Goal: Task Accomplishment & Management: Manage account settings

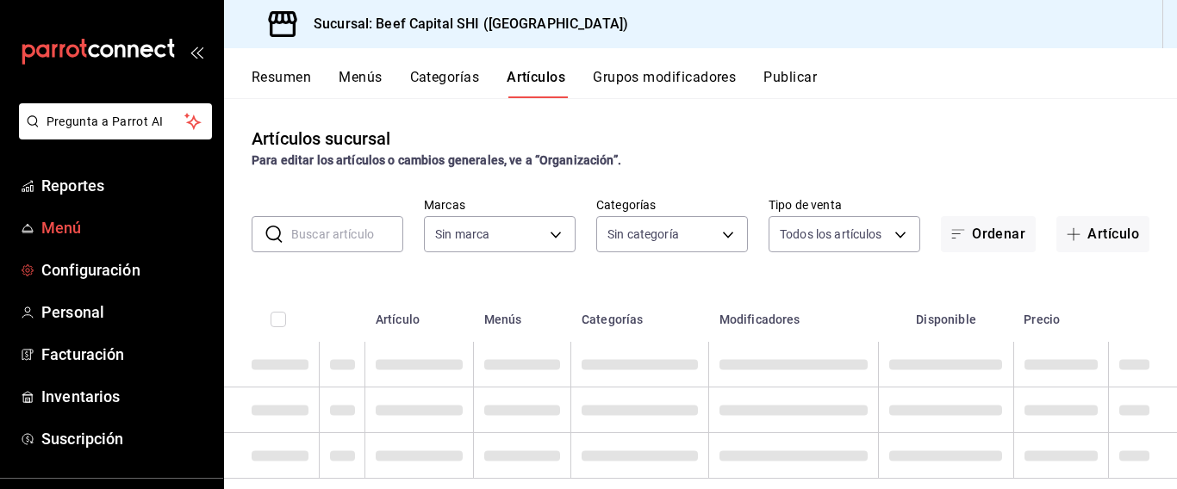
click at [61, 221] on span "Menú" at bounding box center [125, 227] width 168 height 23
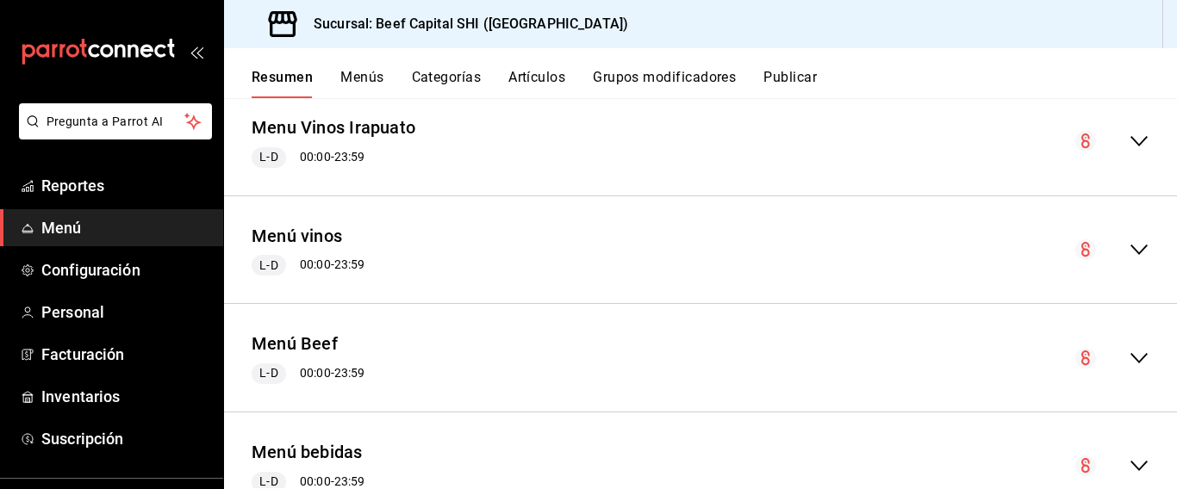
scroll to position [2471, 0]
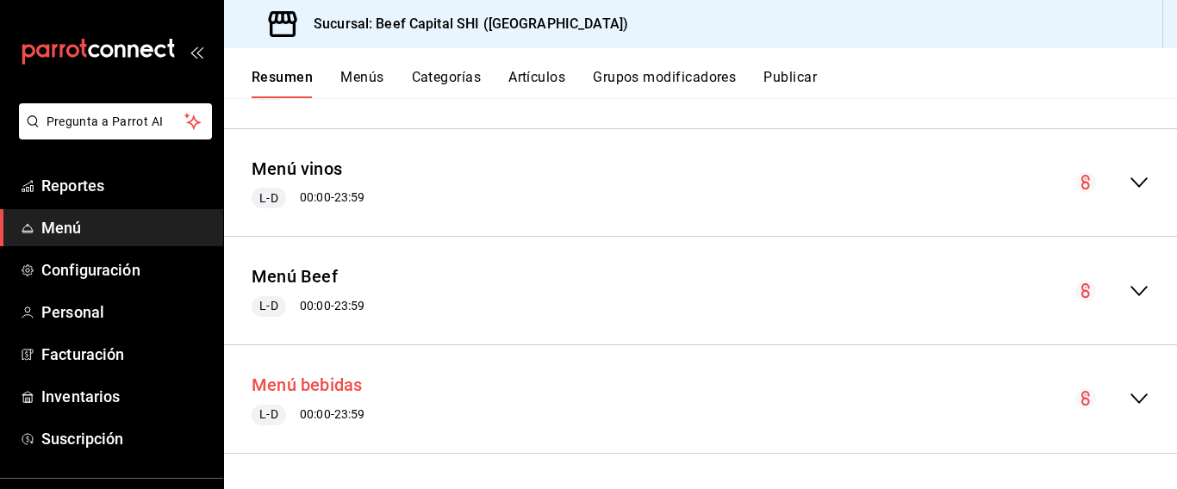
click at [272, 383] on button "Menú bebidas" at bounding box center [307, 385] width 111 height 25
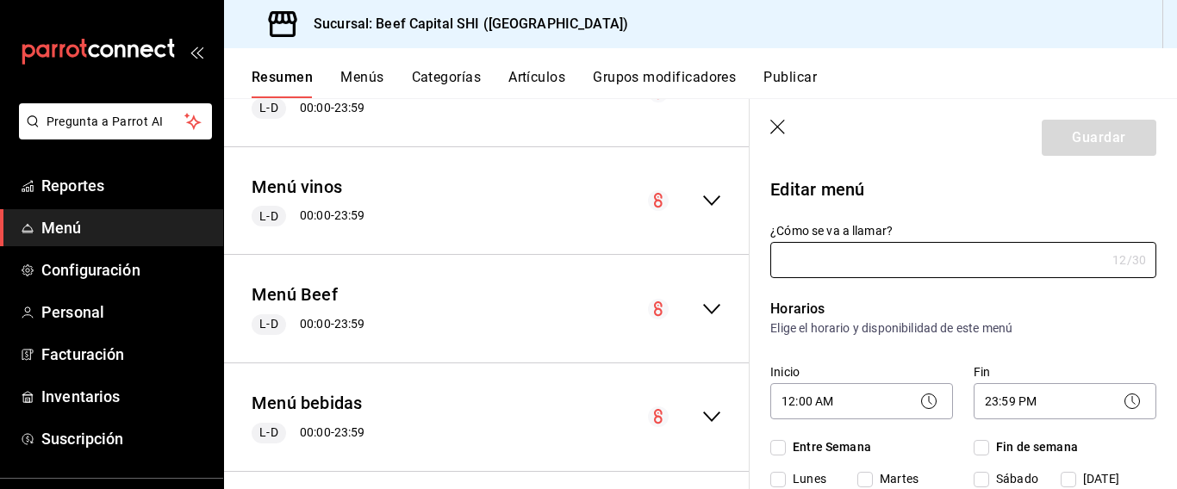
type input "Menú bebidas"
checkbox input "true"
type input "01745855557852"
checkbox input "true"
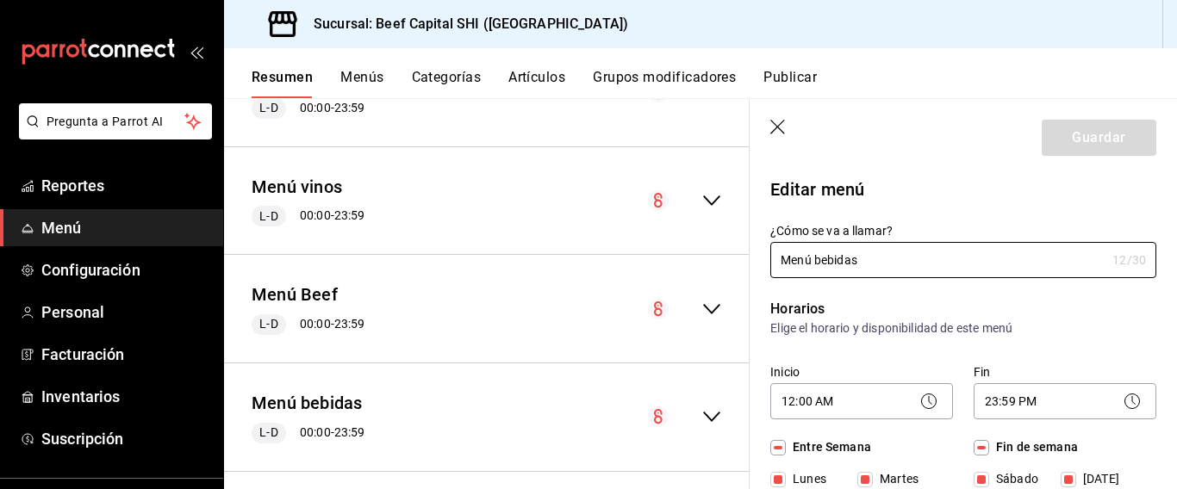
checkbox input "true"
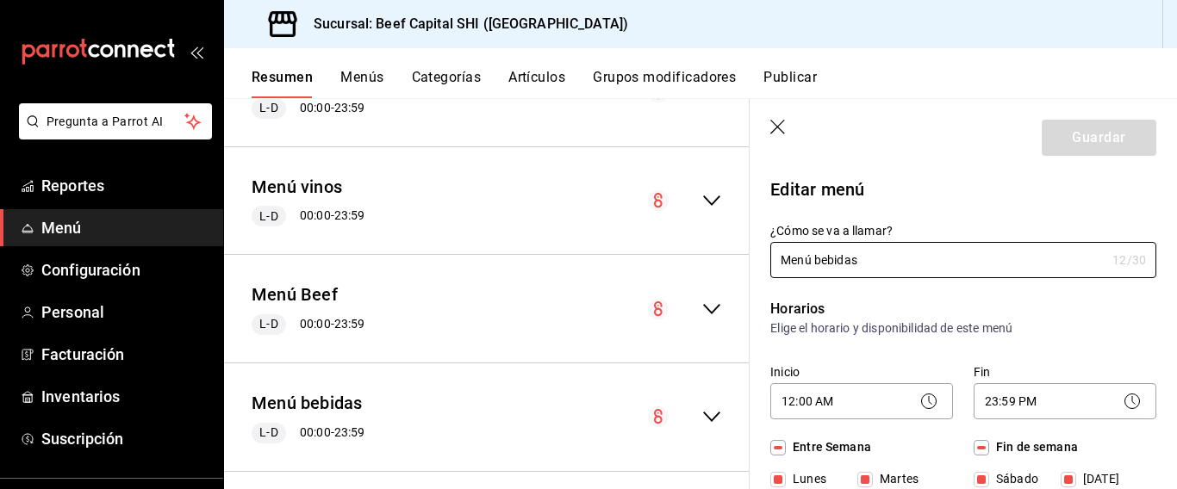
checkbox input "true"
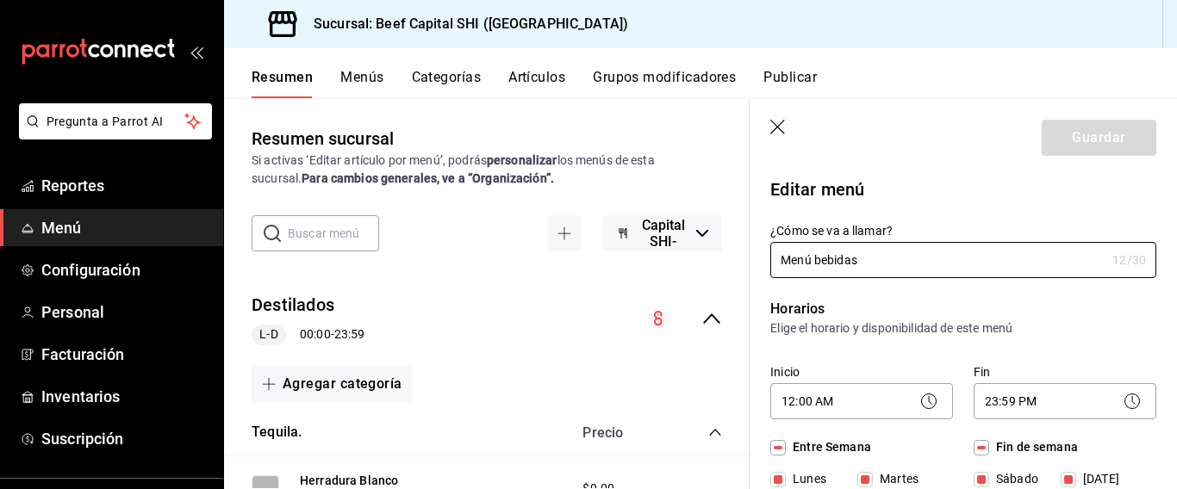
click at [703, 317] on icon "collapse-menu-row" at bounding box center [711, 319] width 17 height 10
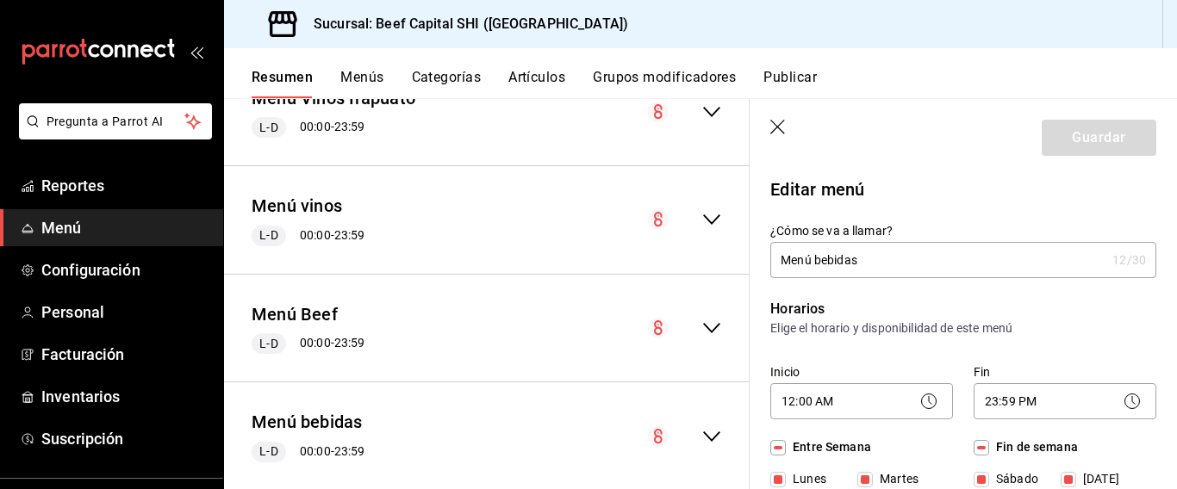
scroll to position [352, 0]
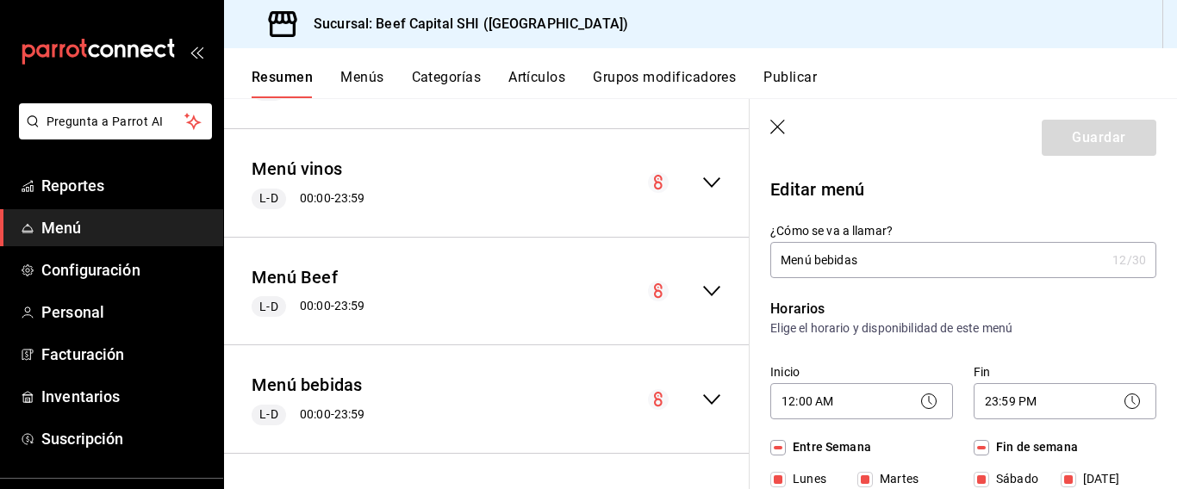
click at [701, 403] on icon "collapse-menu-row" at bounding box center [711, 399] width 21 height 21
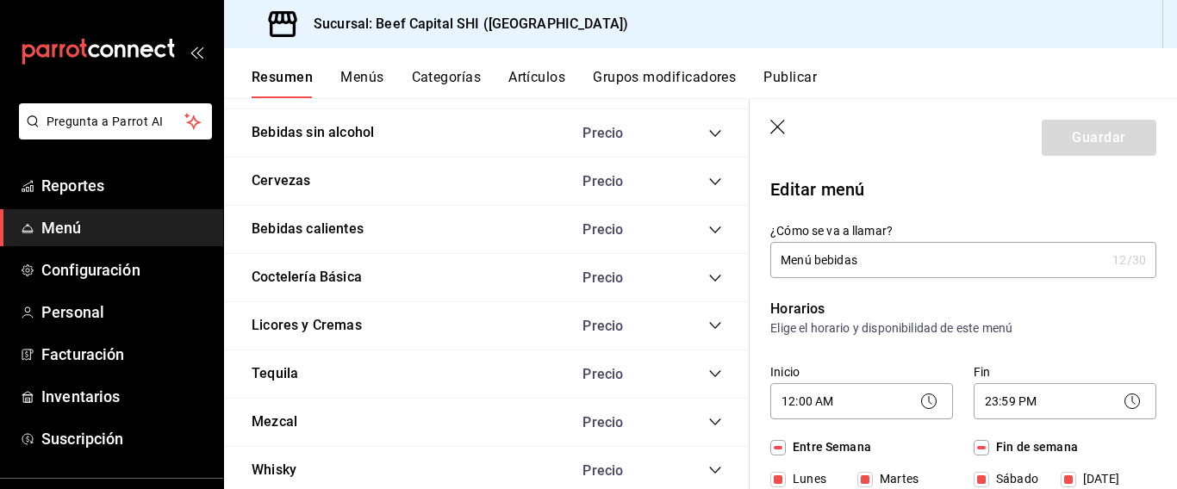
scroll to position [2040, 0]
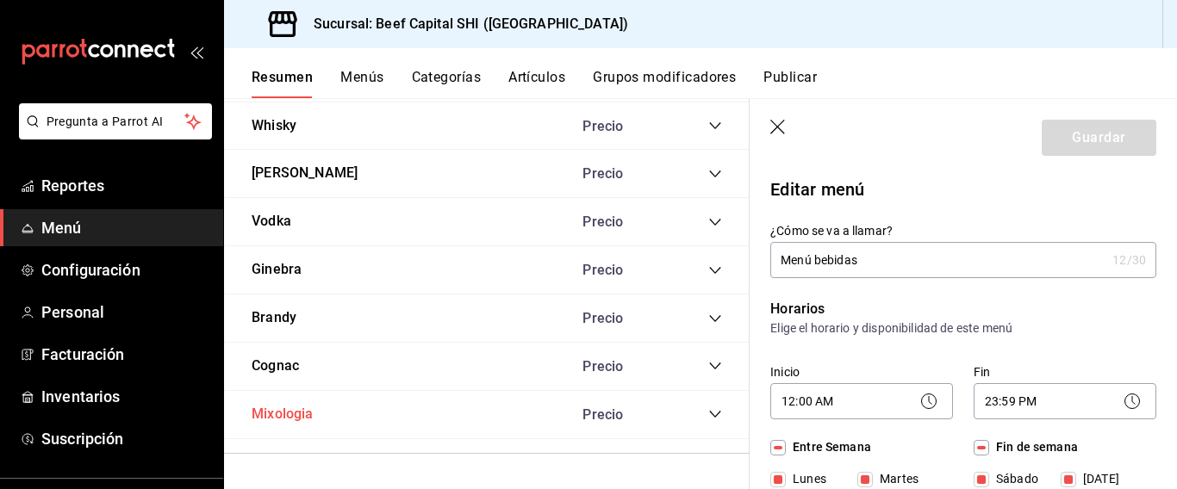
click at [282, 410] on button "Mixologia" at bounding box center [283, 415] width 62 height 20
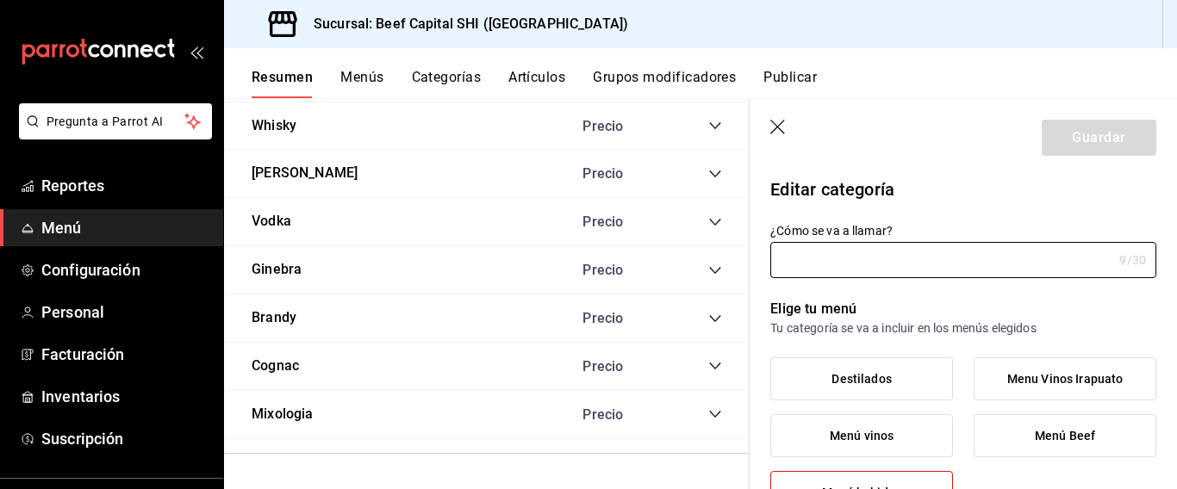
scroll to position [1523, 0]
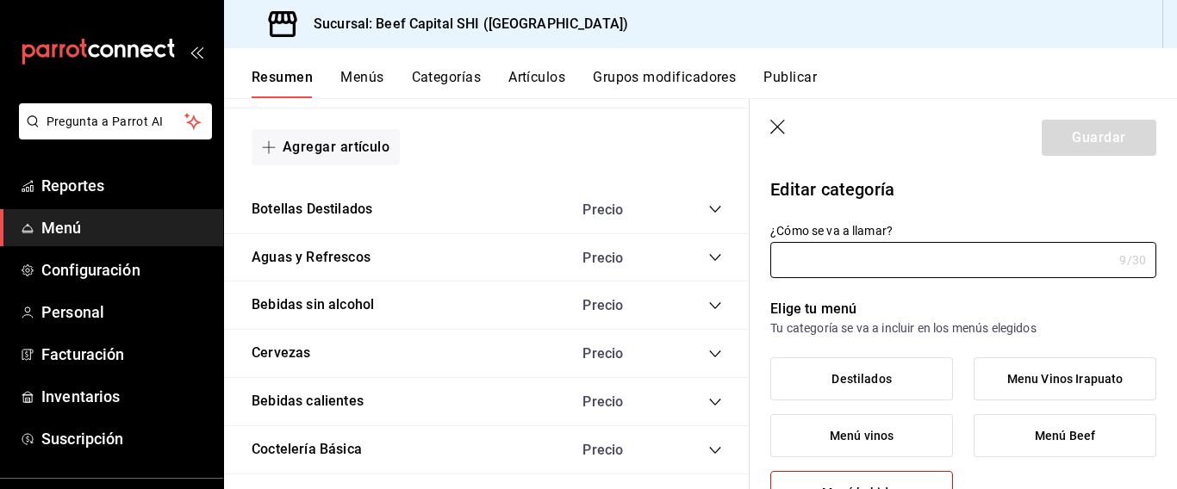
type input "Mixologia"
type input "1745878509745"
click at [708, 448] on icon "collapse-category-row" at bounding box center [715, 451] width 14 height 14
type input "29ecb08a-6ce3-462f-9296-ce171008a533"
radio input "false"
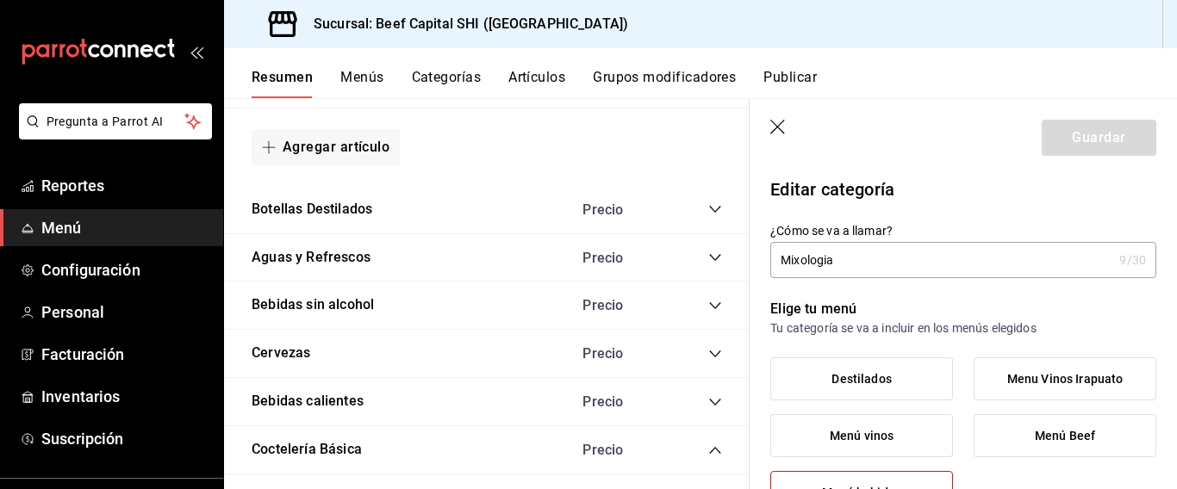
radio input "true"
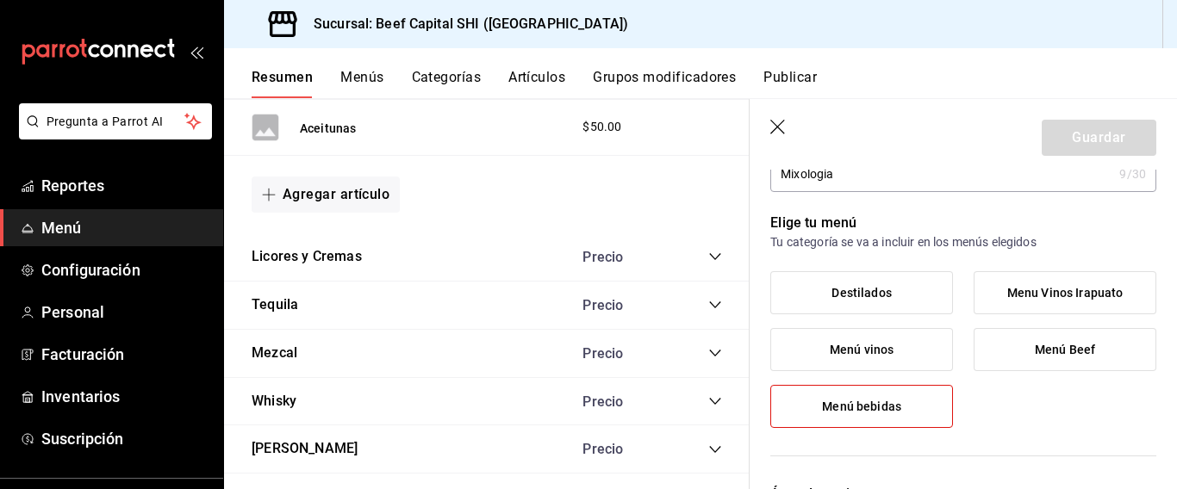
scroll to position [2988, 0]
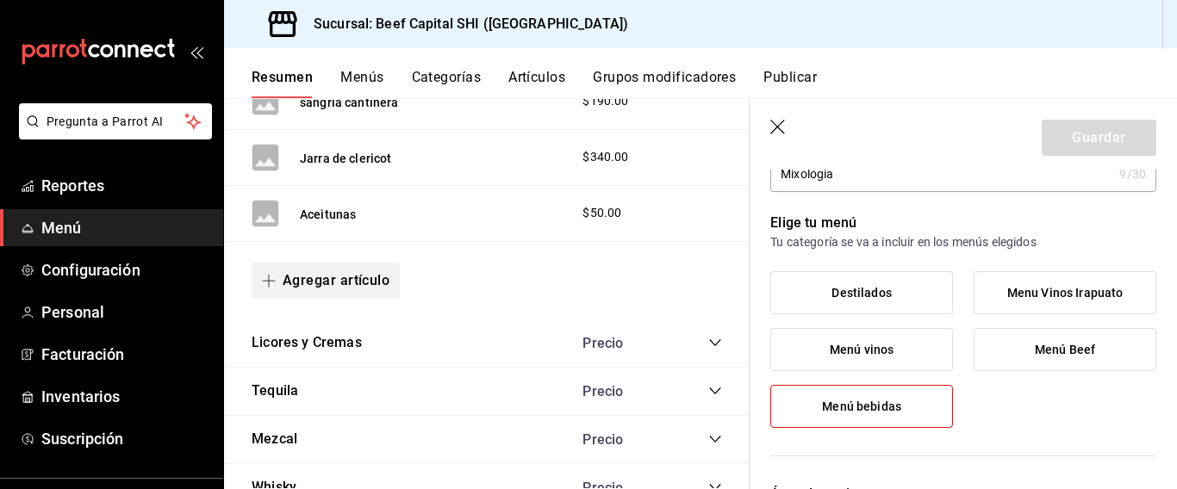
click at [342, 286] on button "Agregar artículo" at bounding box center [326, 281] width 148 height 36
click at [291, 370] on li "Artículo nuevo" at bounding box center [319, 369] width 135 height 42
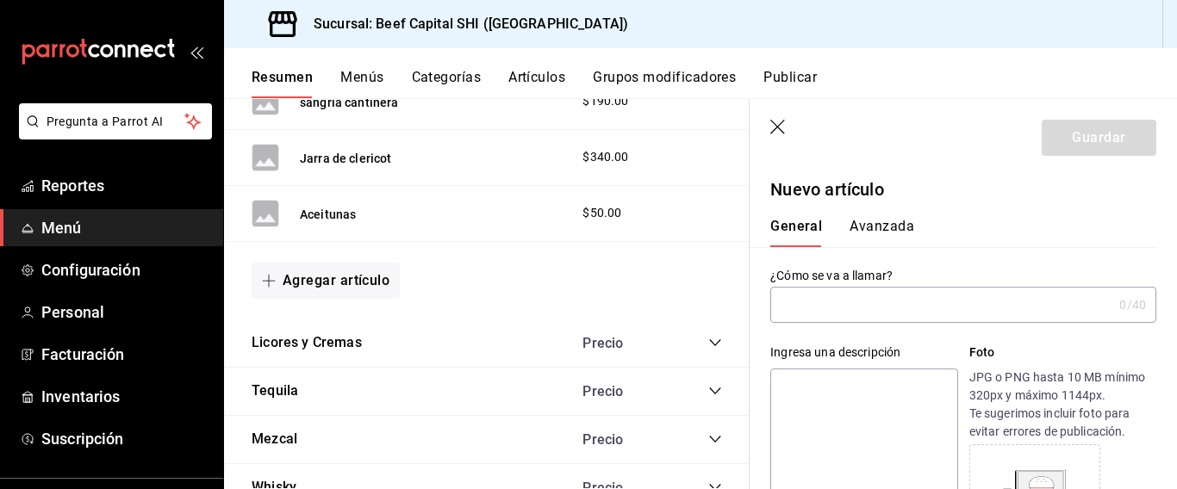
type input "AR-1755388899857"
click at [840, 303] on input "text" at bounding box center [941, 305] width 342 height 34
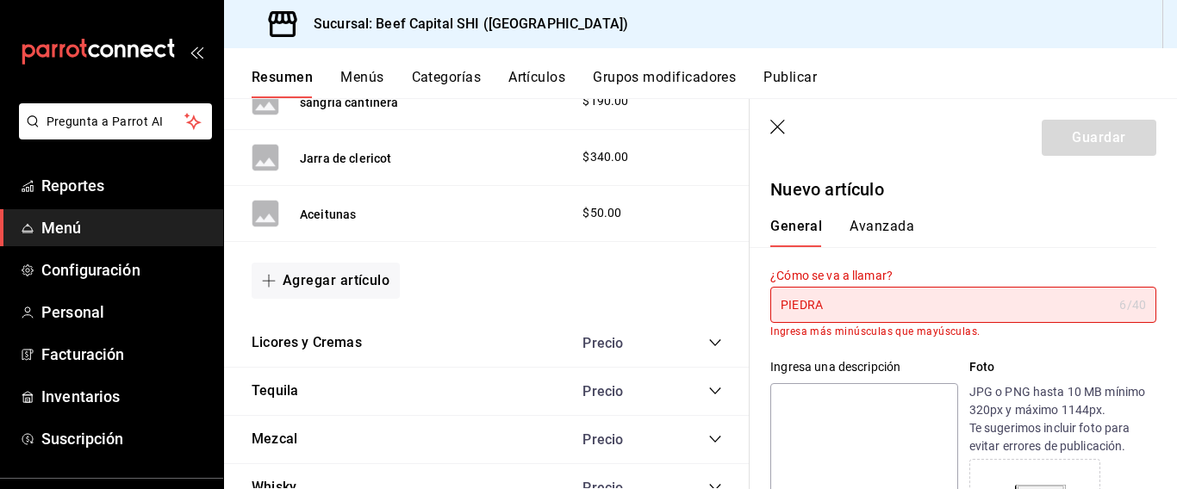
scroll to position [86, 0]
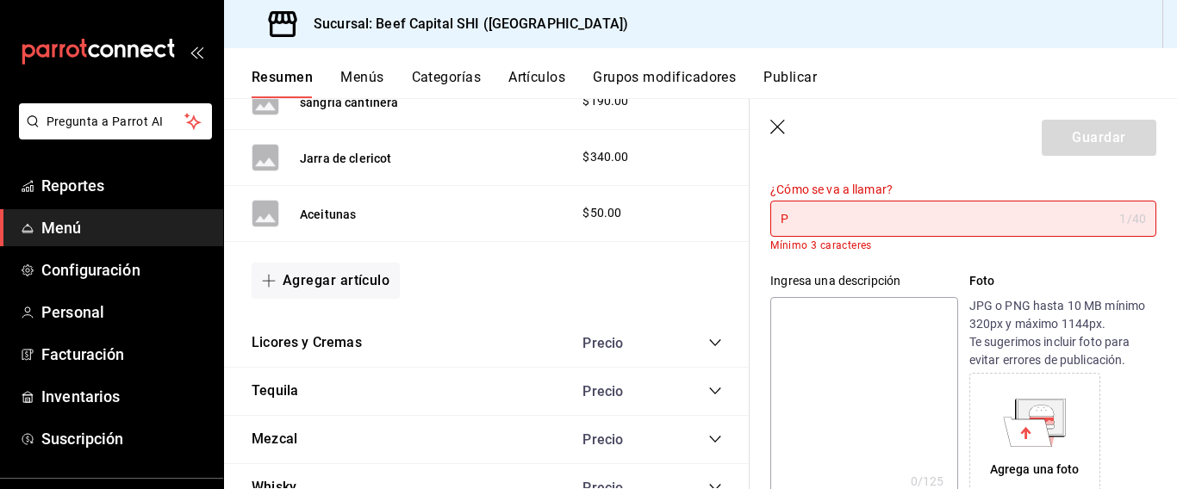
click at [840, 221] on input "P" at bounding box center [941, 219] width 342 height 34
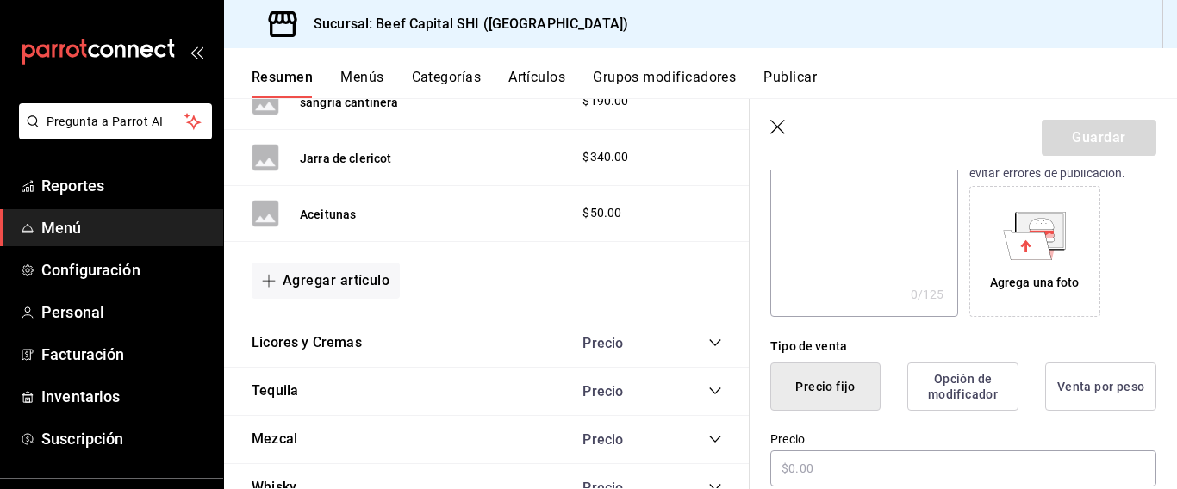
scroll to position [345, 0]
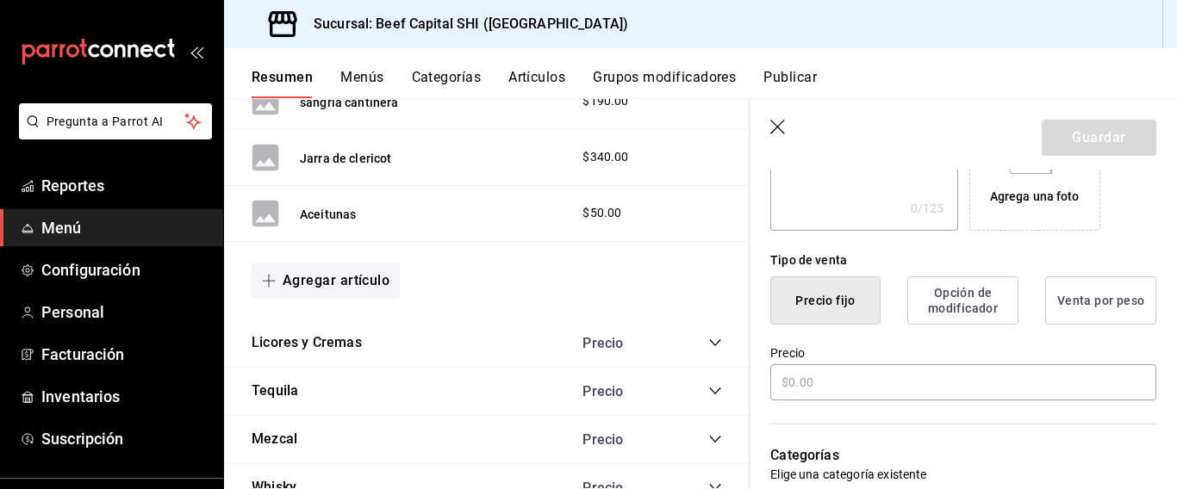
type input "Piedra"
click at [833, 293] on button "Precio fijo" at bounding box center [825, 301] width 110 height 48
click at [793, 389] on input "text" at bounding box center [963, 382] width 386 height 36
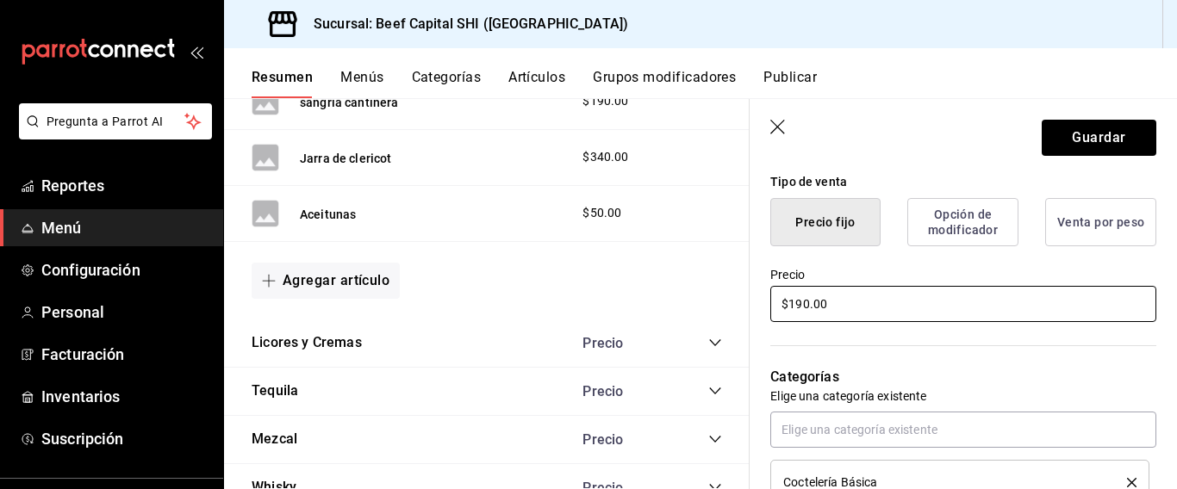
scroll to position [517, 0]
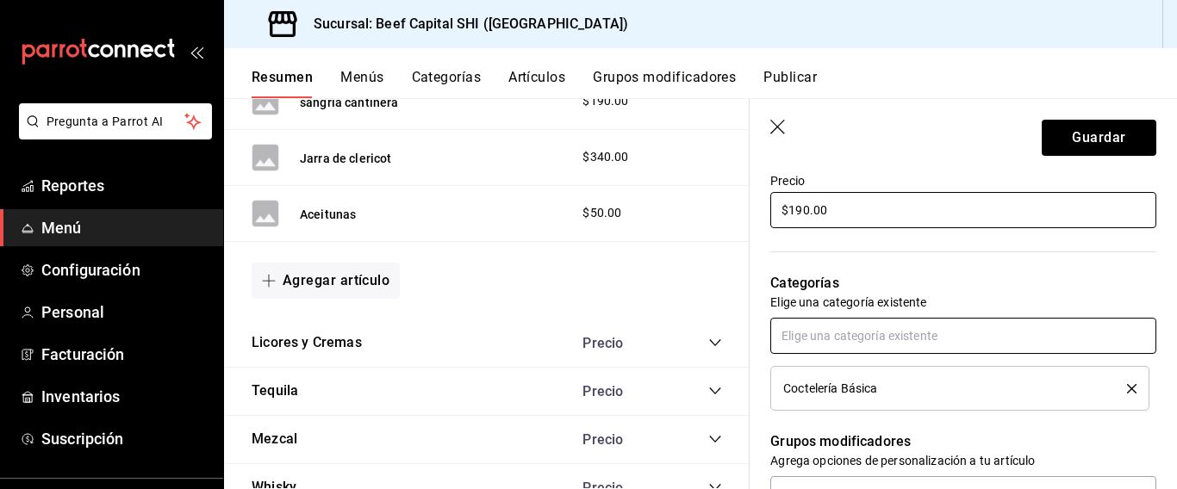
type input "$190.00"
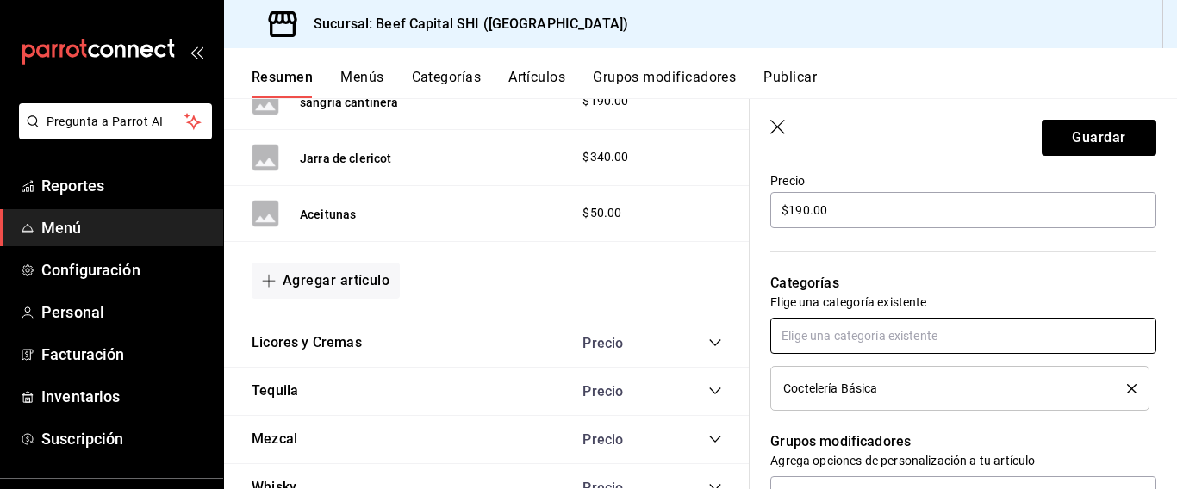
click at [840, 332] on input "text" at bounding box center [963, 336] width 386 height 36
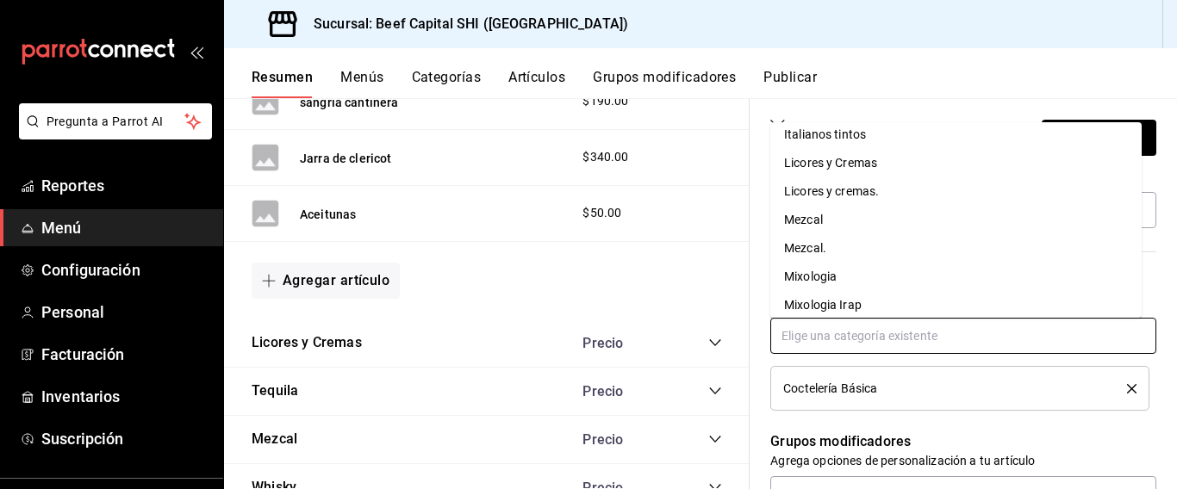
scroll to position [948, 0]
click at [825, 219] on li "Mixologia Irap" at bounding box center [955, 219] width 371 height 28
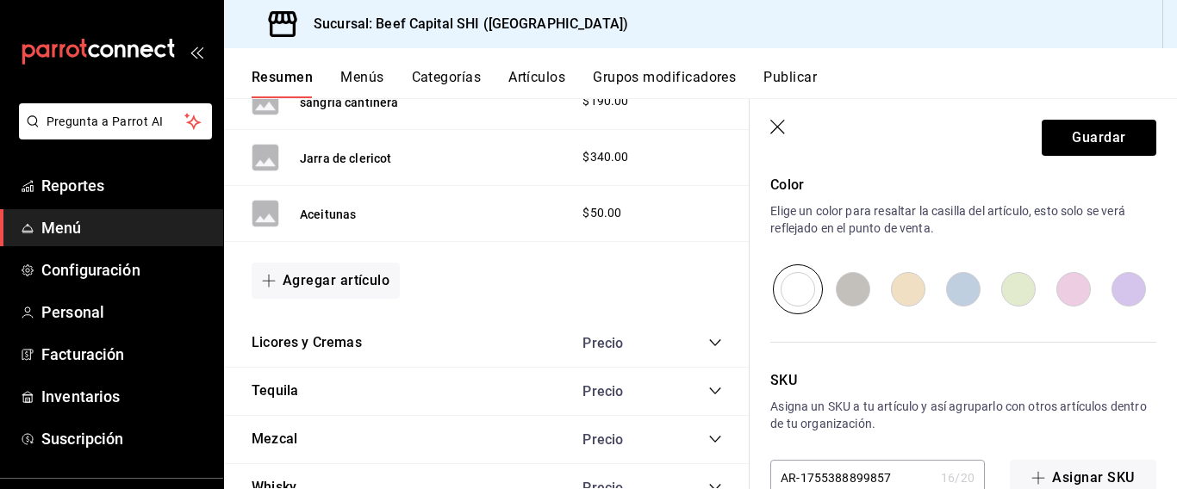
click at [965, 287] on input "radio" at bounding box center [963, 290] width 55 height 50
radio input "true"
click at [887, 289] on input "radio" at bounding box center [908, 290] width 55 height 50
radio input "true"
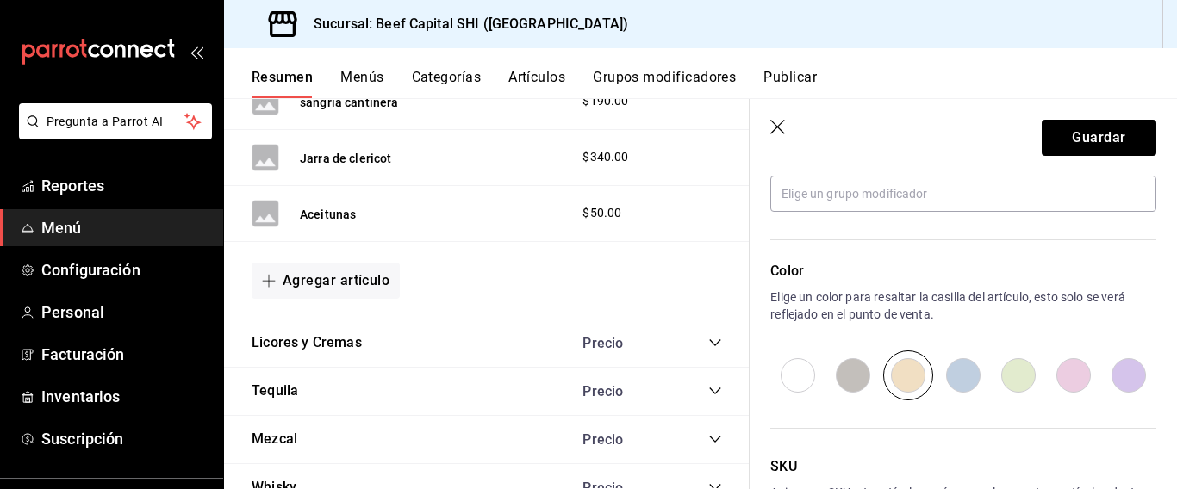
scroll to position [689, 0]
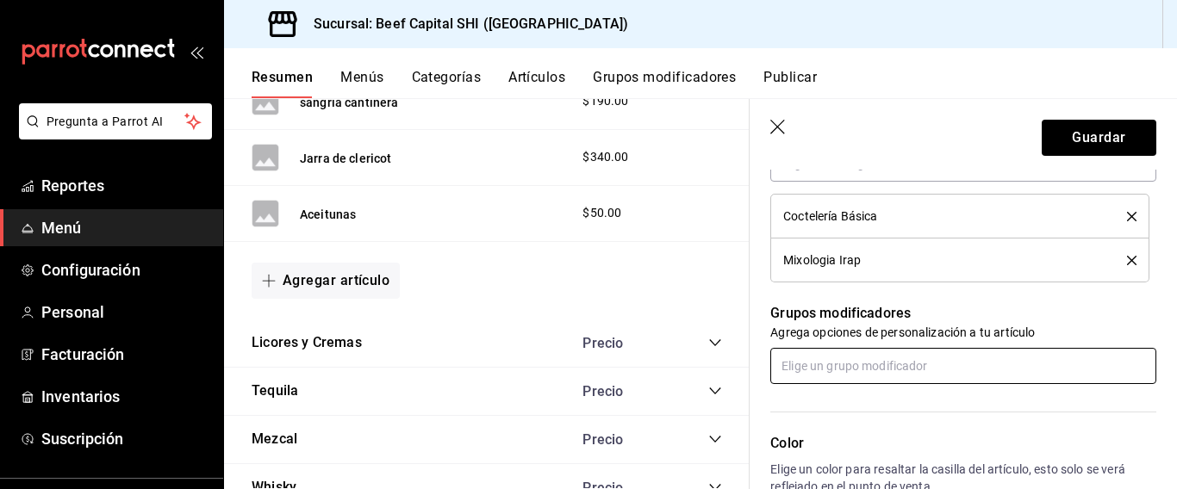
click at [859, 362] on input "text" at bounding box center [963, 366] width 386 height 36
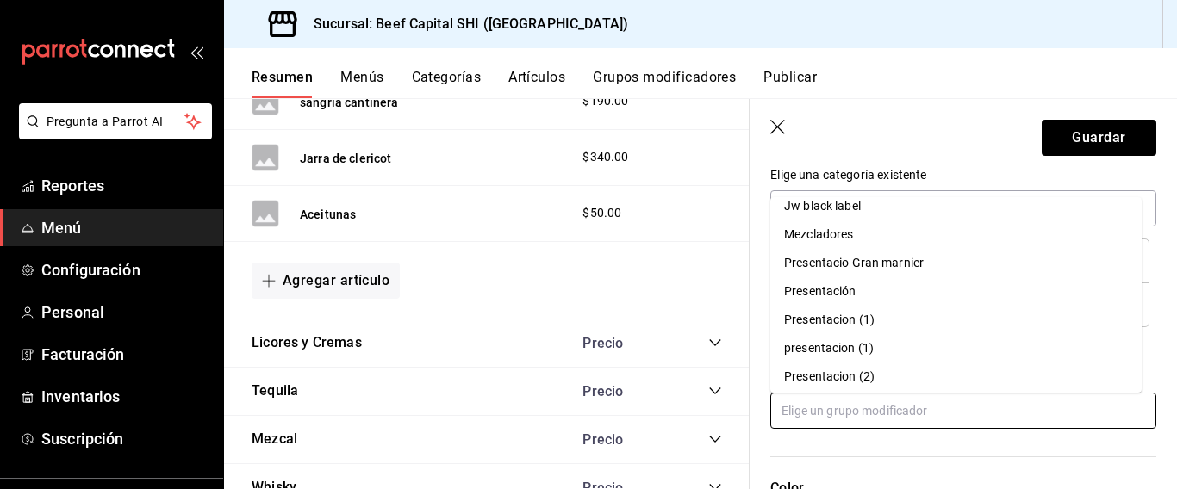
scroll to position [0, 0]
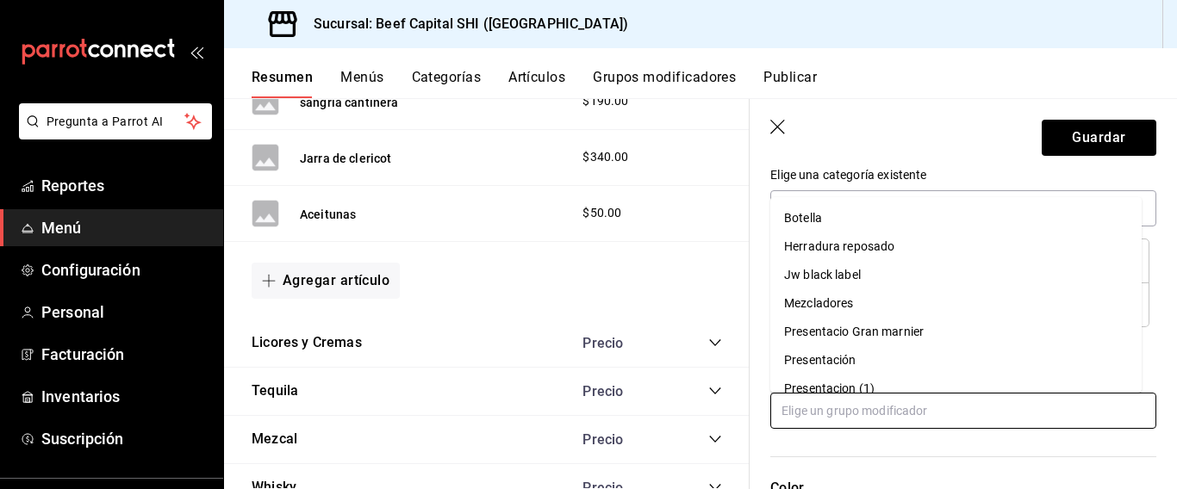
click at [818, 354] on div "Presentación" at bounding box center [820, 361] width 72 height 18
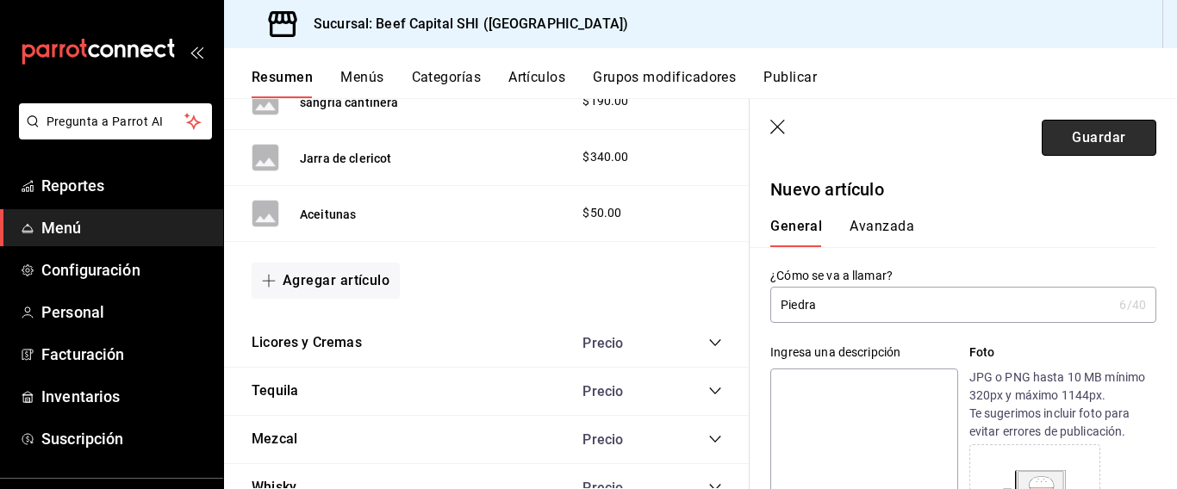
click at [1050, 139] on button "Guardar" at bounding box center [1099, 138] width 115 height 36
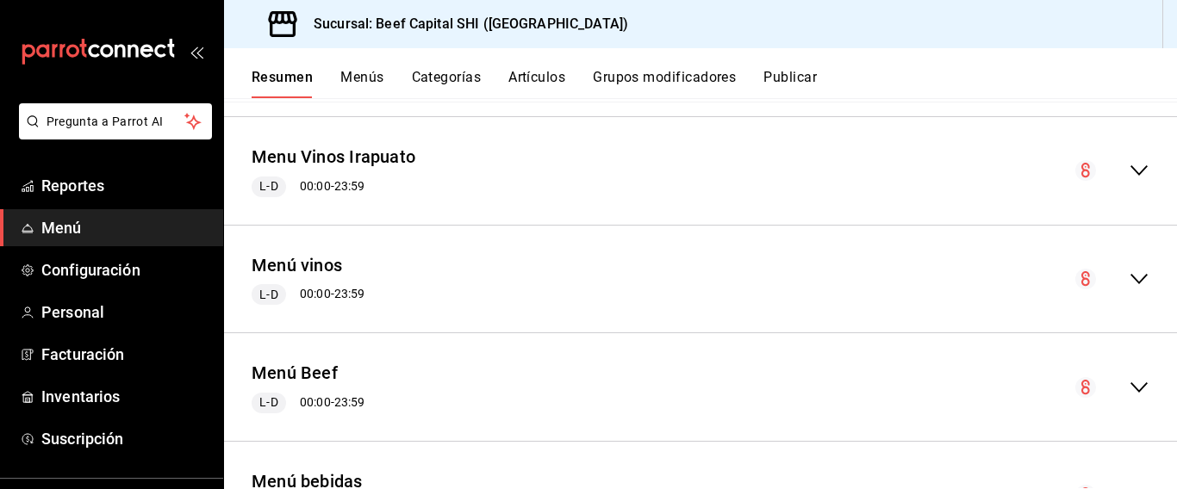
scroll to position [2471, 0]
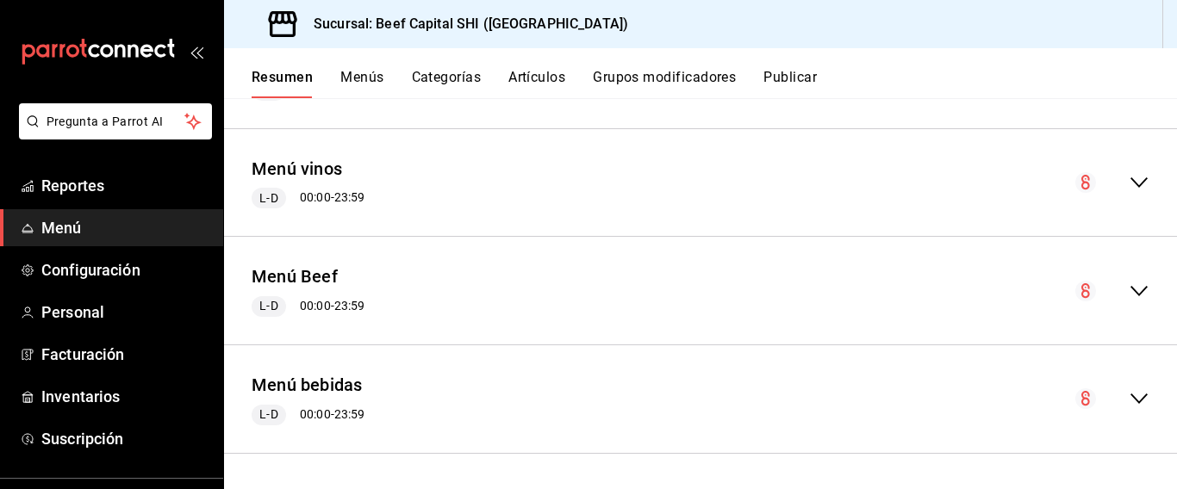
click at [1129, 397] on icon "collapse-menu-row" at bounding box center [1139, 399] width 21 height 21
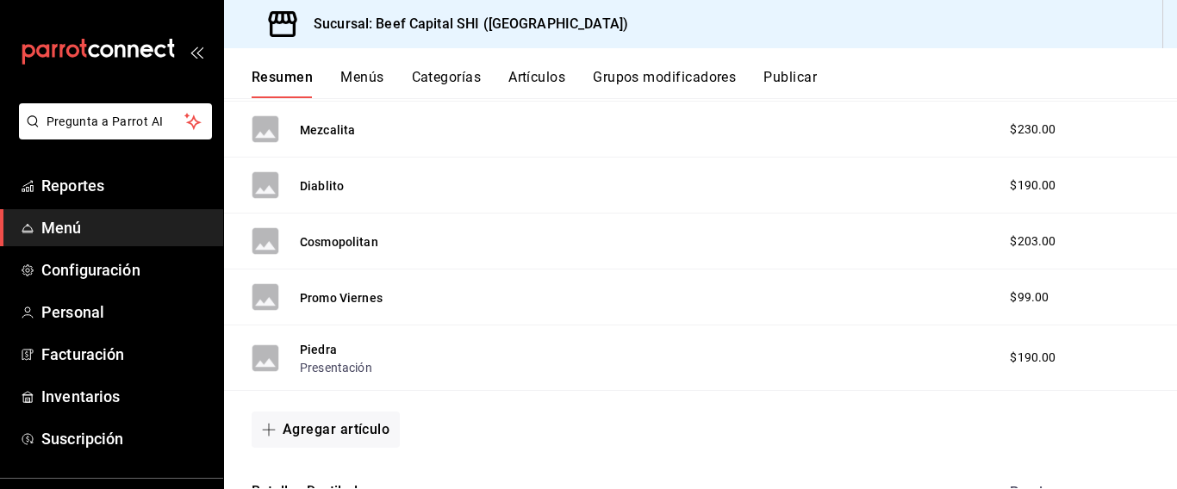
scroll to position [3505, 0]
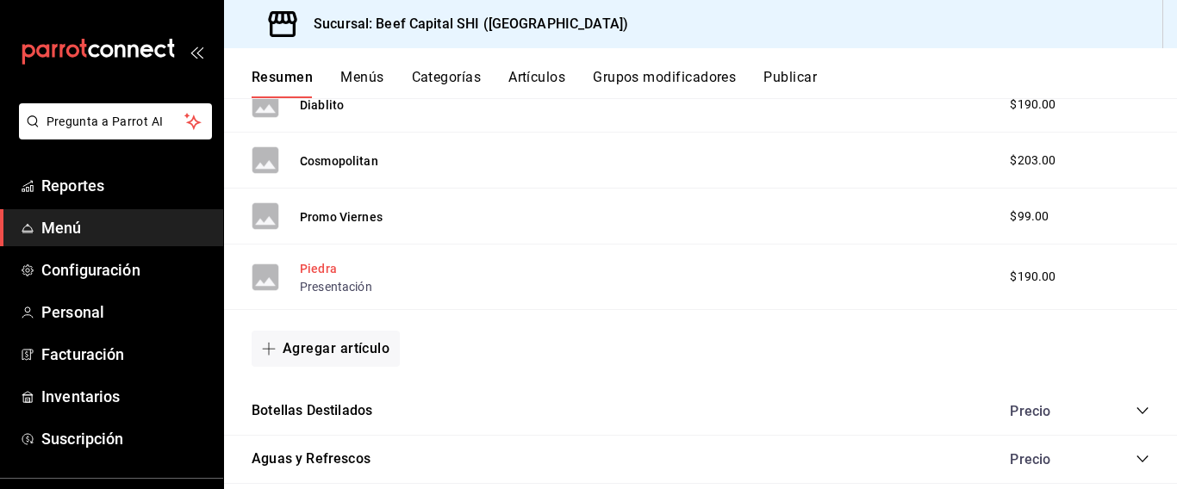
click at [327, 271] on button "Piedra" at bounding box center [318, 268] width 37 height 17
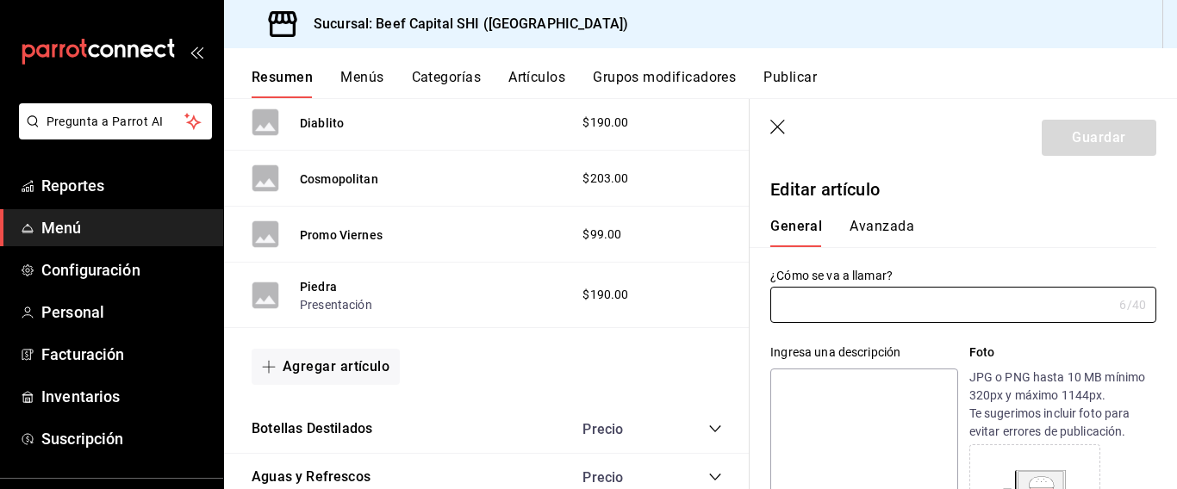
type input "Piedra"
type input "AR-1755388899857"
type input "$190.00"
radio input "false"
radio input "true"
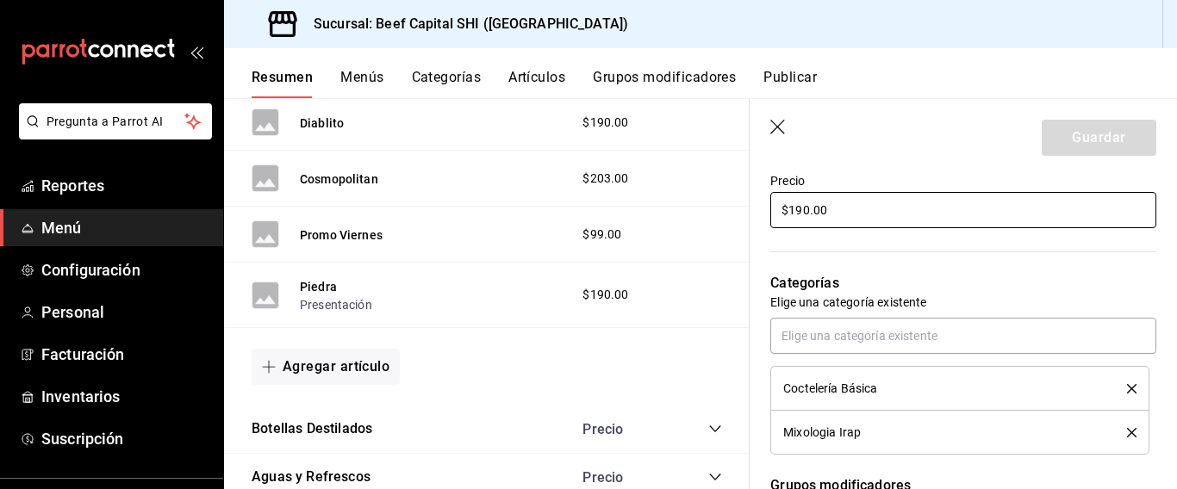
scroll to position [603, 0]
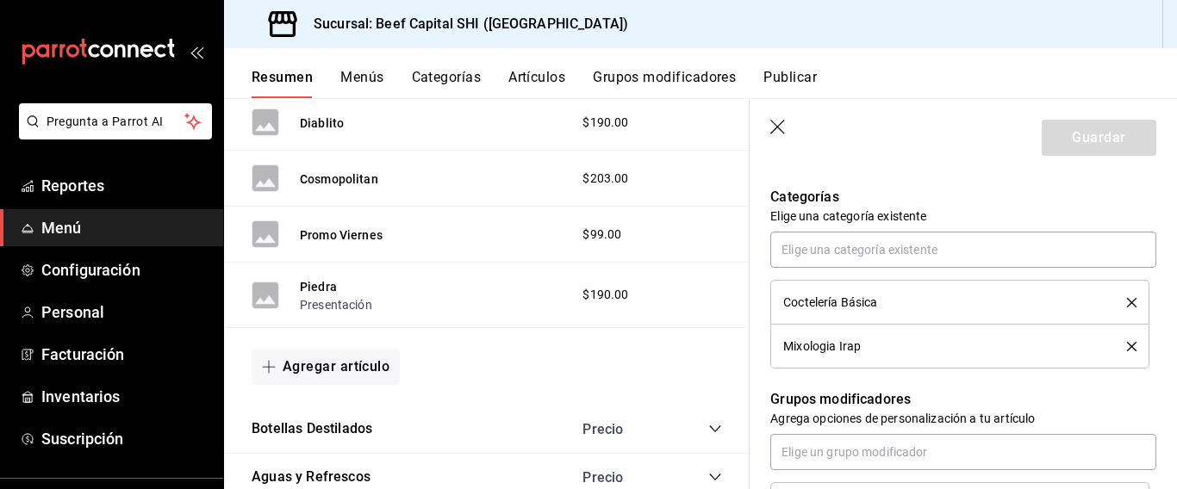
click at [818, 356] on div "Mixologia Irap" at bounding box center [959, 346] width 353 height 19
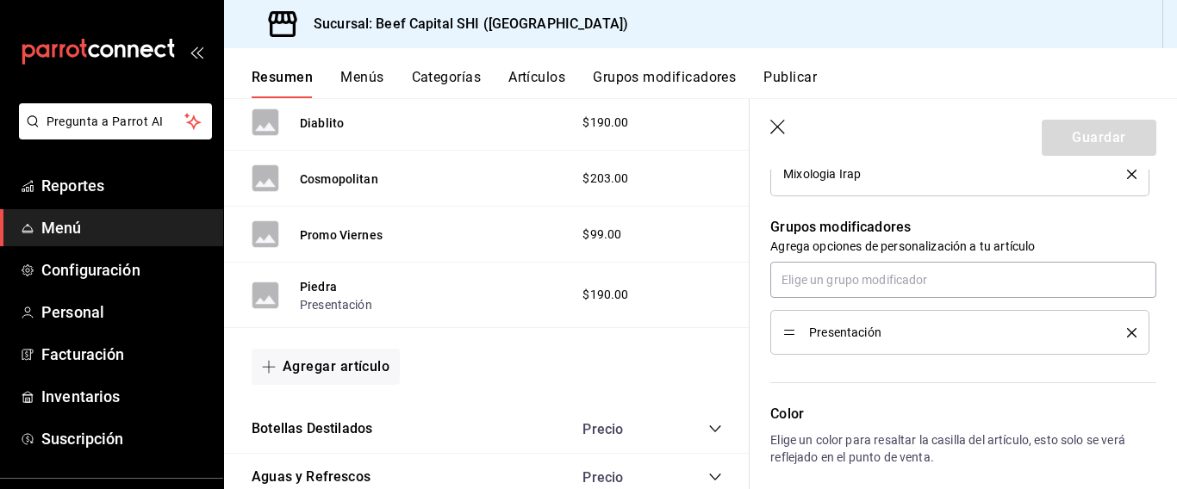
click at [1127, 332] on icon "delete" at bounding box center [1131, 332] width 9 height 9
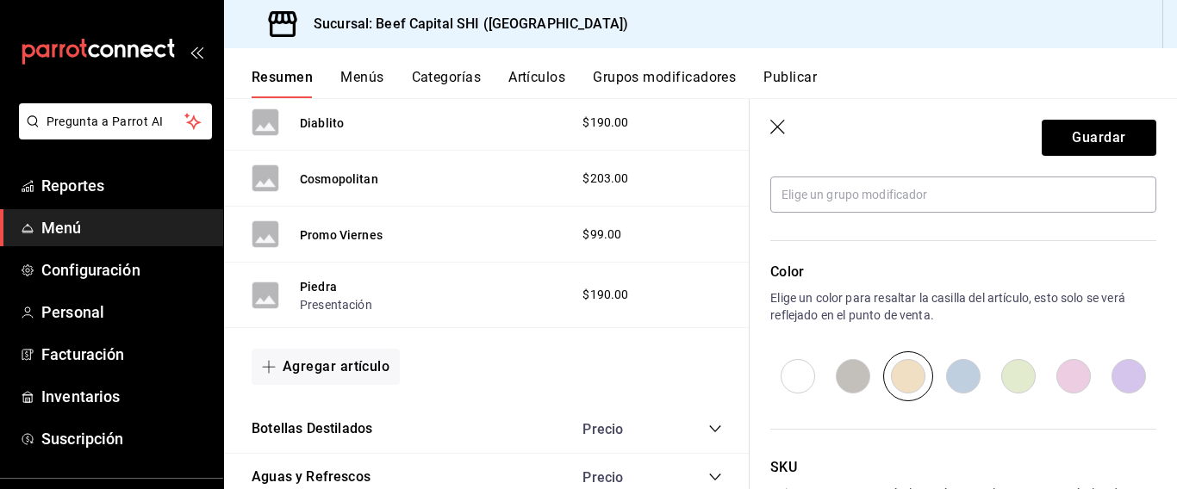
scroll to position [862, 0]
click at [907, 371] on input "radio" at bounding box center [908, 376] width 55 height 50
click at [1042, 132] on button "Guardar" at bounding box center [1099, 138] width 115 height 36
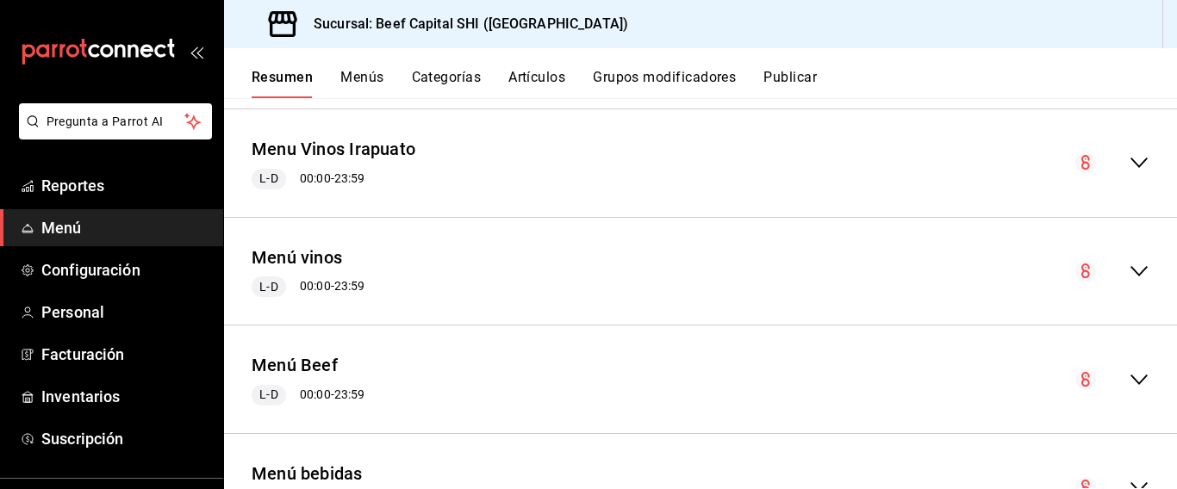
scroll to position [2385, 0]
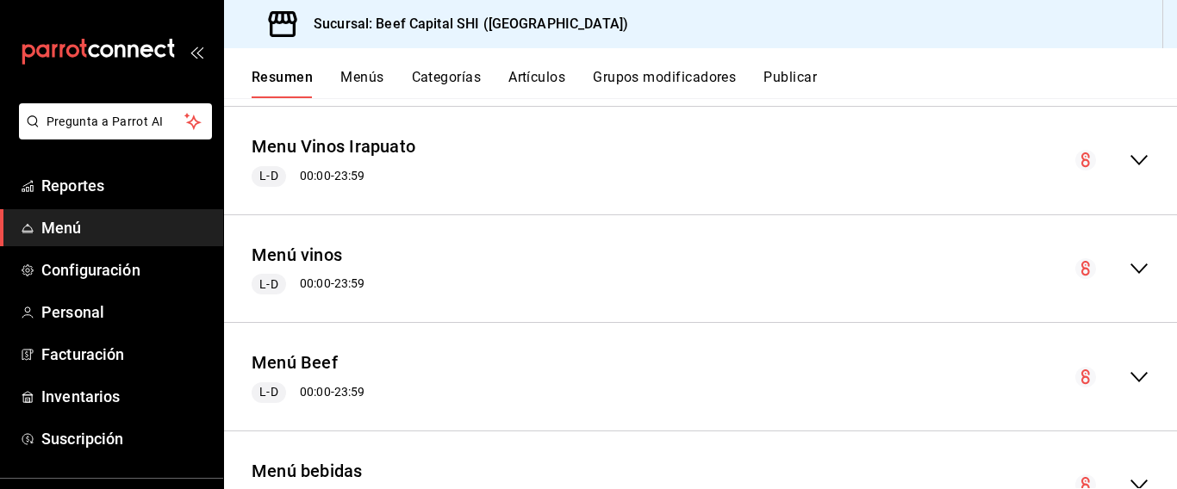
click at [1129, 155] on icon "collapse-menu-row" at bounding box center [1139, 160] width 21 height 21
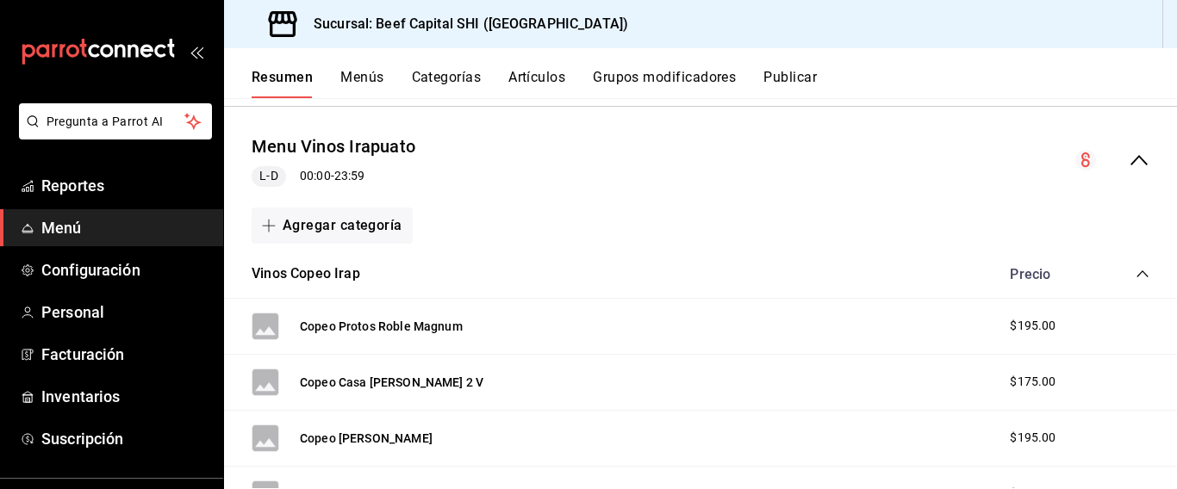
scroll to position [2471, 0]
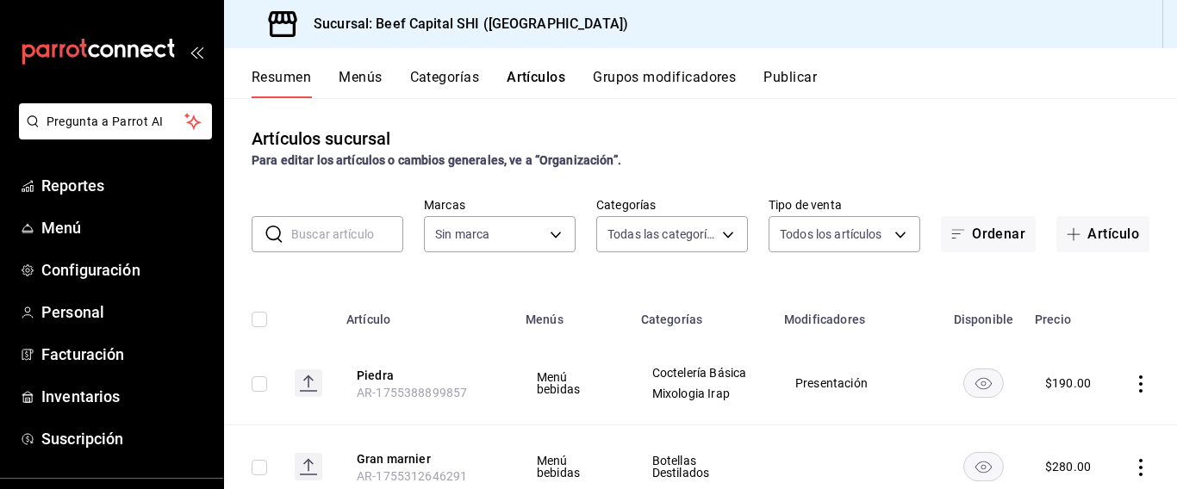
type input "8e149e92-2e81-41b7-bb06-f216bda6e039,230c4a31-dbb7-4585-b22f-1c5c36cb302b,19d1c…"
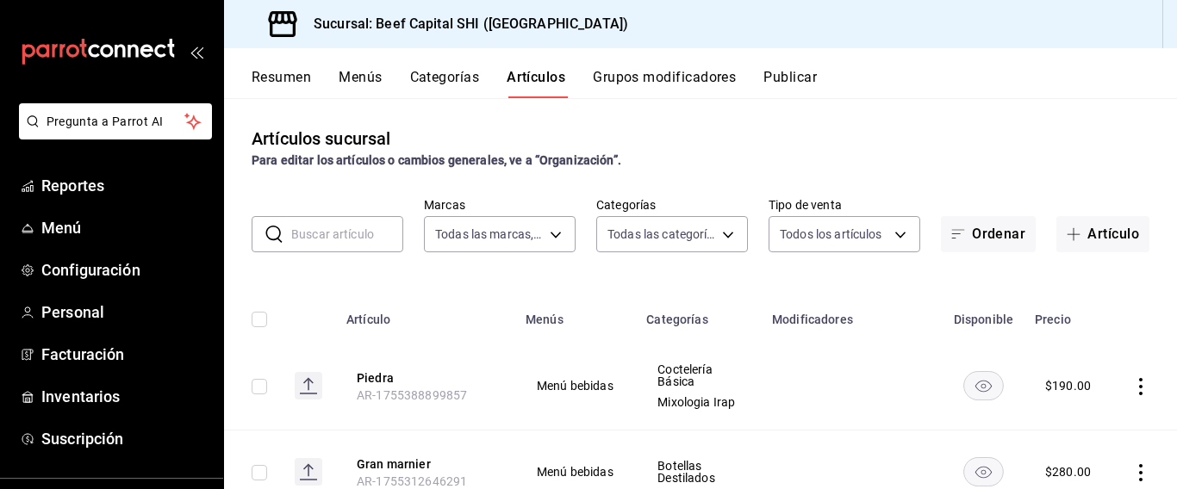
type input "605647f7-5ddc-403a-84da-aa3c8a25865f"
click at [1132, 393] on icon "actions" at bounding box center [1140, 386] width 17 height 17
click at [1112, 190] on div at bounding box center [588, 244] width 1177 height 489
